Goal: Transaction & Acquisition: Purchase product/service

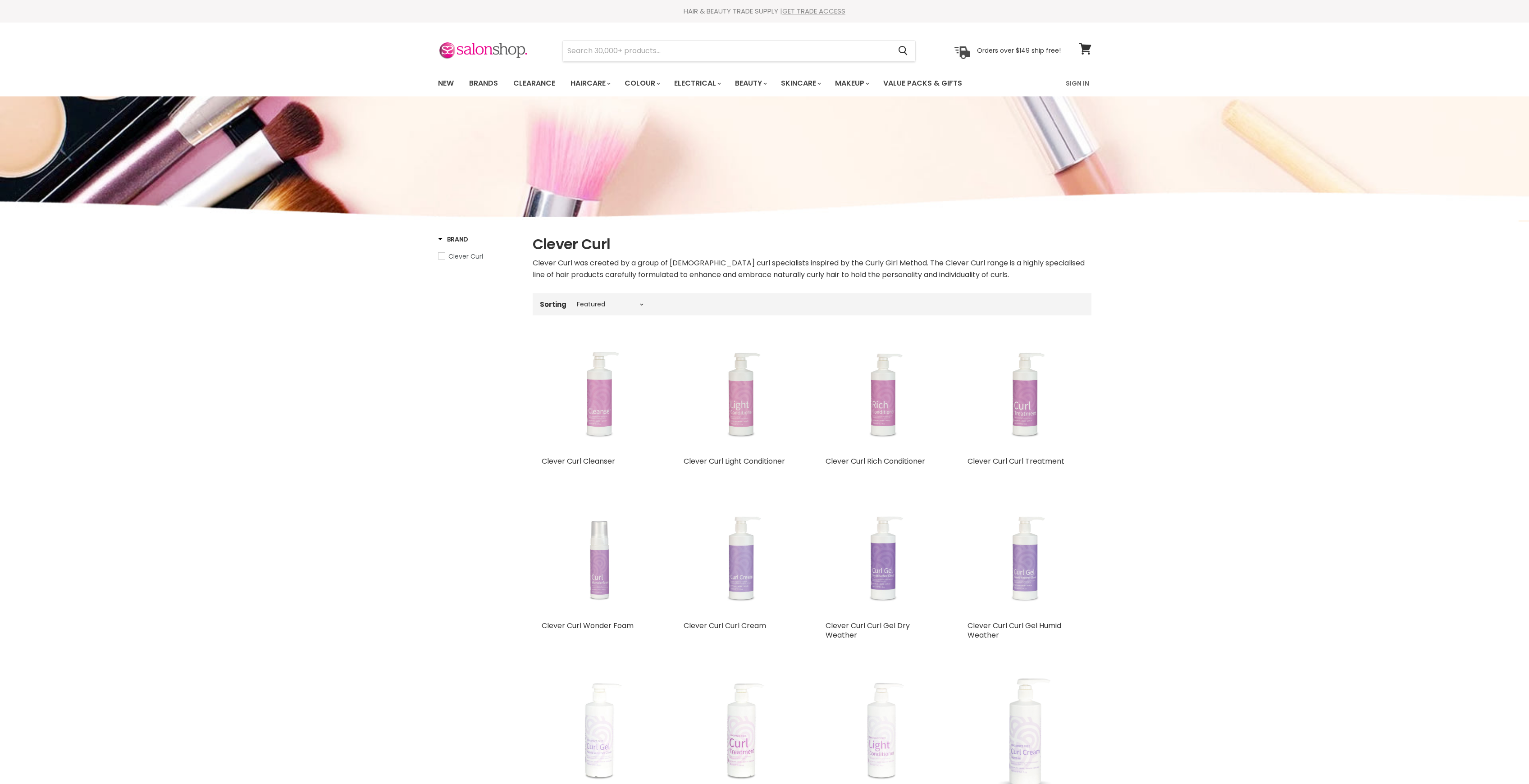
select select "manual"
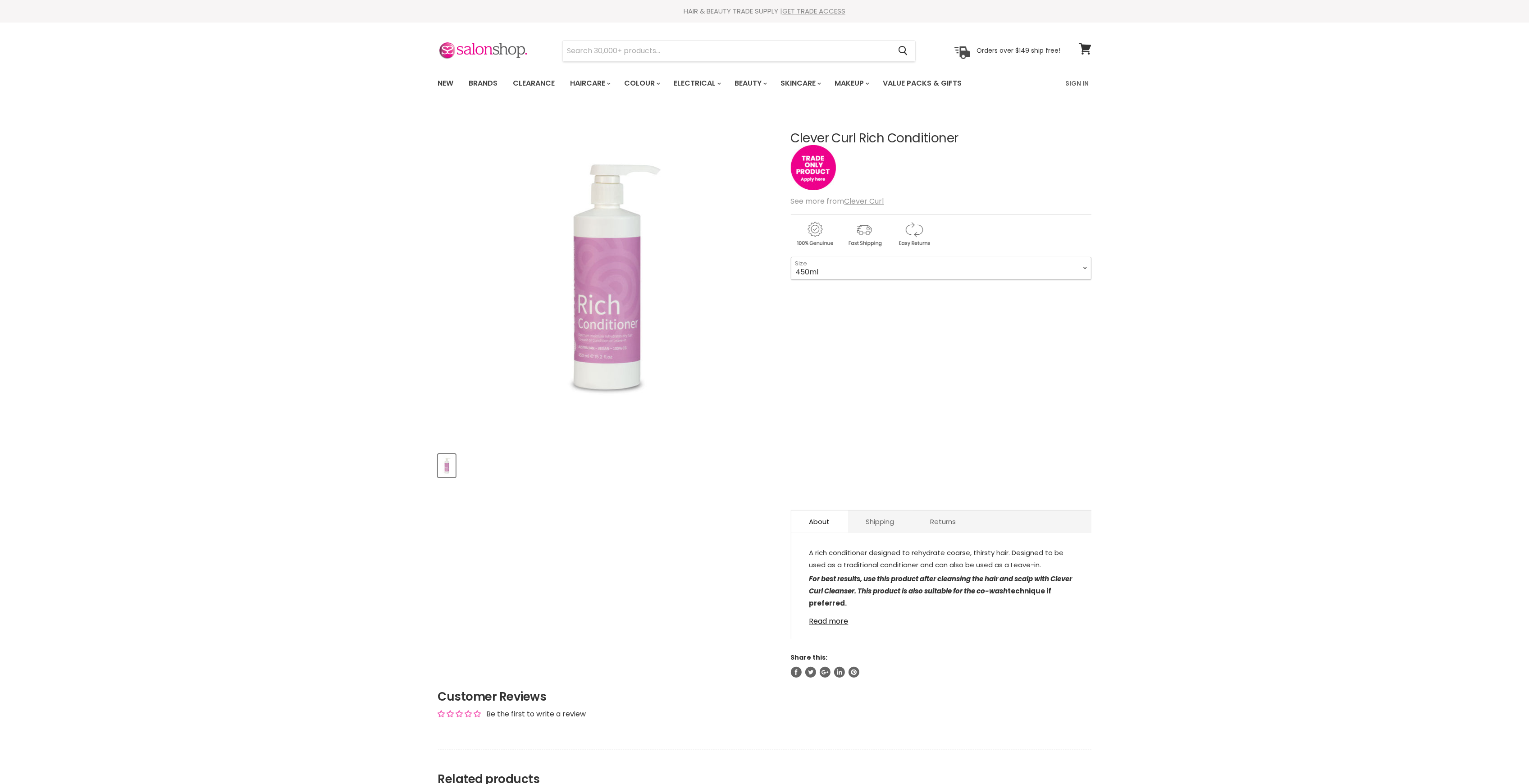
click at [843, 271] on select "450ml 1L 130ml" at bounding box center [941, 268] width 300 height 23
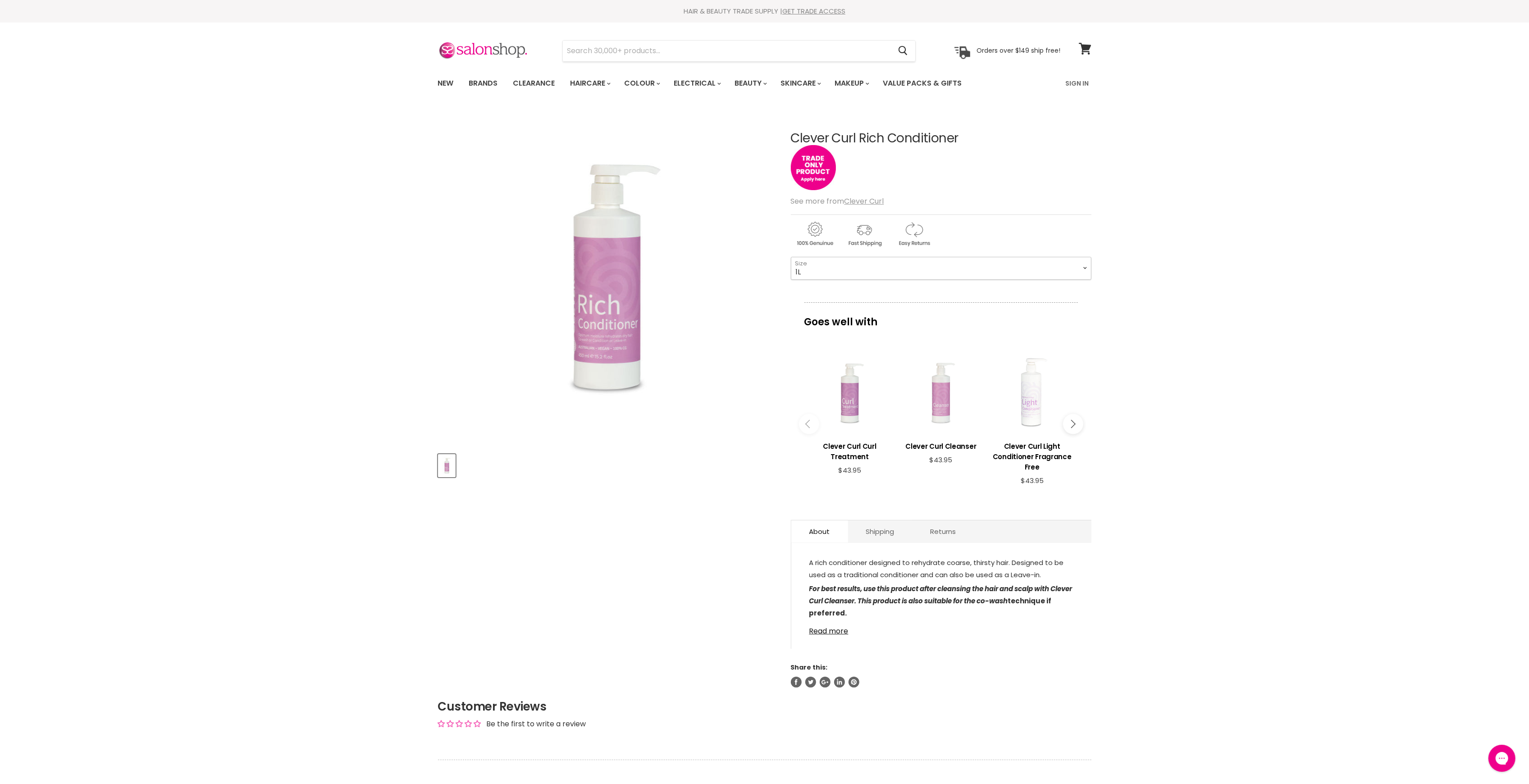
click at [791, 257] on select "450ml 1L 130ml" at bounding box center [941, 268] width 300 height 23
select select "1L"
